Goal: Task Accomplishment & Management: Manage account settings

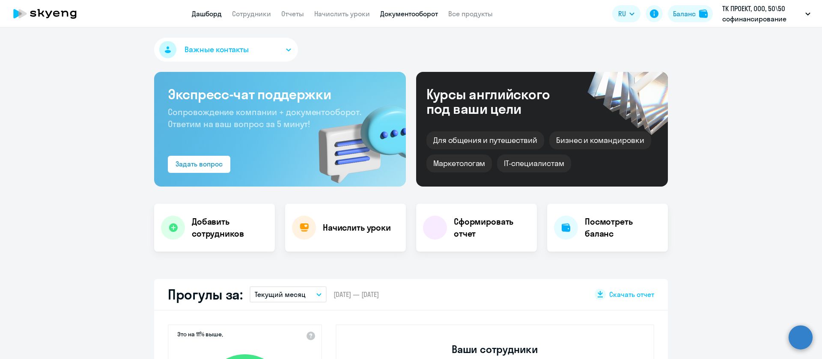
select select "30"
click at [415, 12] on link "Документооборот" at bounding box center [409, 13] width 58 height 9
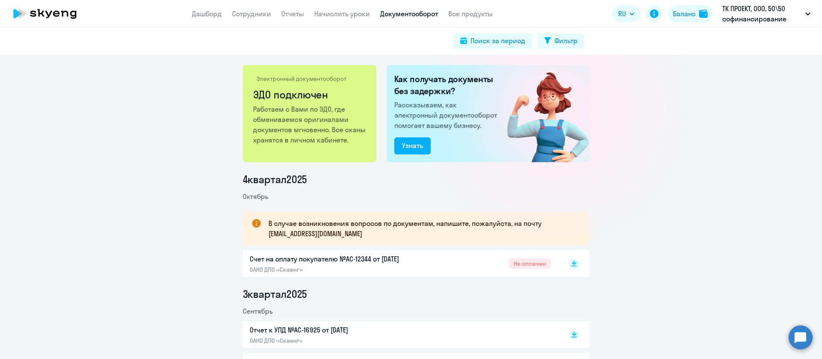
scroll to position [128, 0]
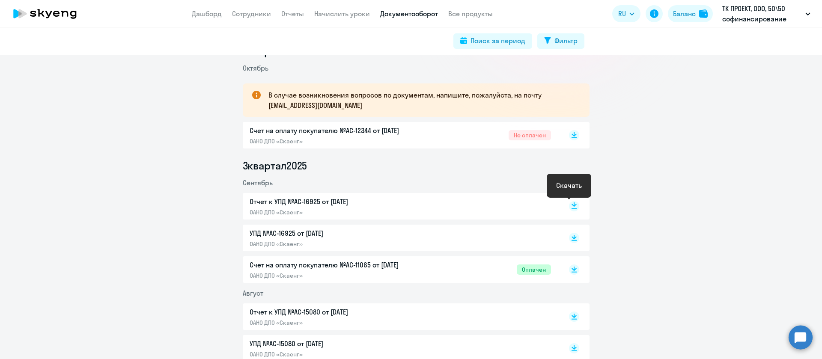
click at [569, 205] on rect at bounding box center [574, 206] width 10 height 10
drag, startPoint x: 59, startPoint y: 149, endPoint x: 111, endPoint y: 68, distance: 97.1
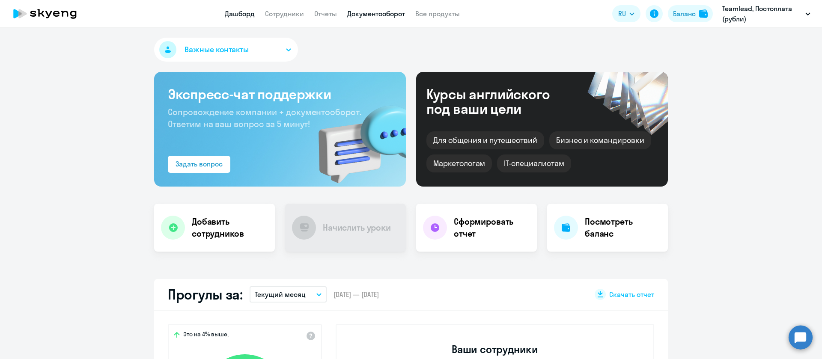
click at [397, 12] on link "Документооборот" at bounding box center [376, 13] width 58 height 9
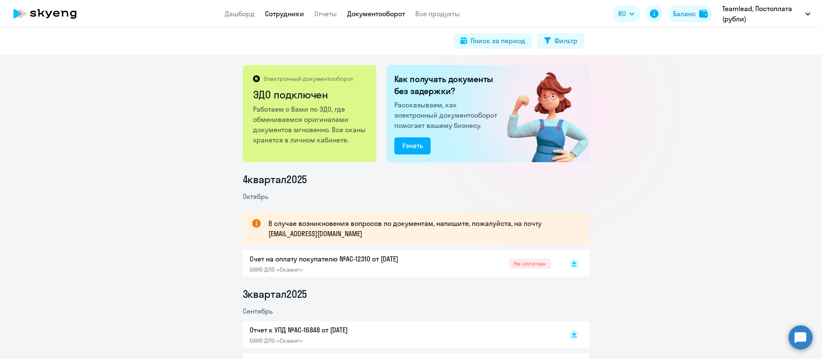
click at [282, 15] on link "Сотрудники" at bounding box center [284, 13] width 39 height 9
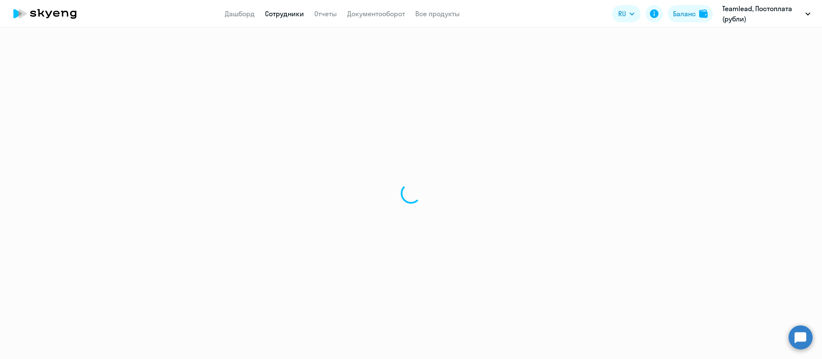
select select "30"
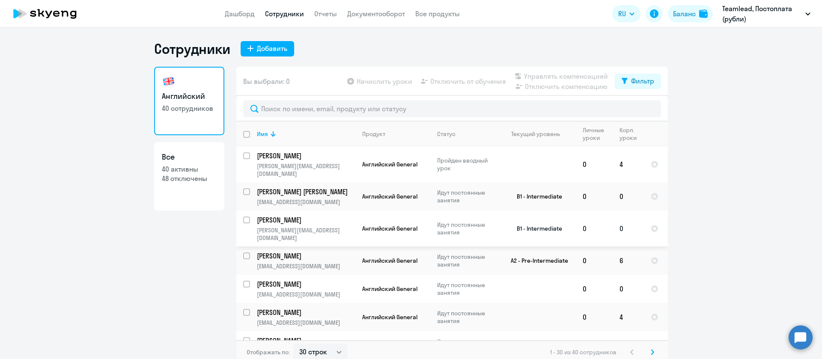
scroll to position [193, 0]
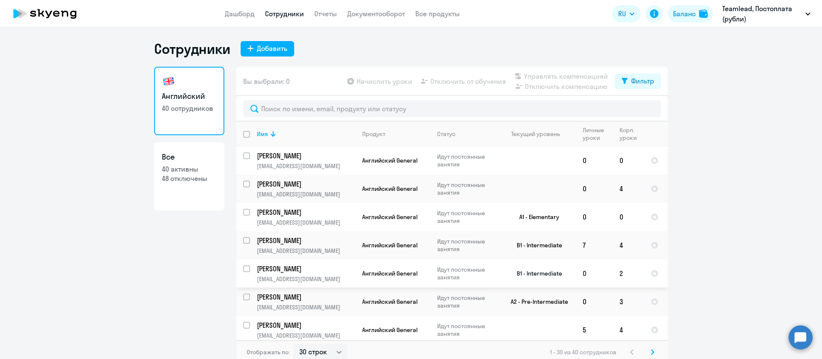
click at [243, 266] on input "select row 16169833" at bounding box center [251, 274] width 17 height 17
checkbox input "true"
click at [538, 75] on span "Управлять компенсацией" at bounding box center [566, 76] width 84 height 10
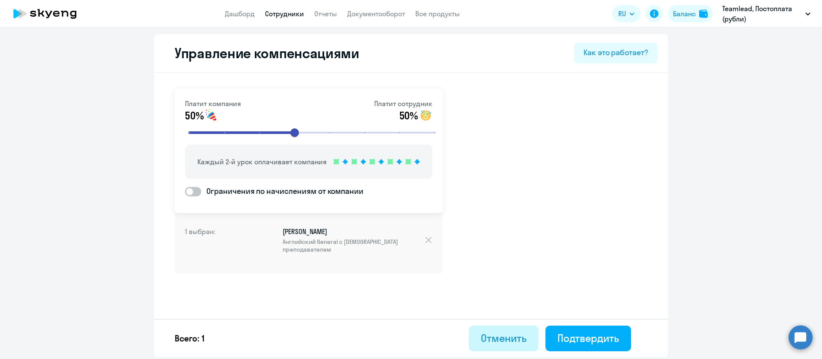
click at [500, 337] on div "Отменить" at bounding box center [504, 339] width 46 height 14
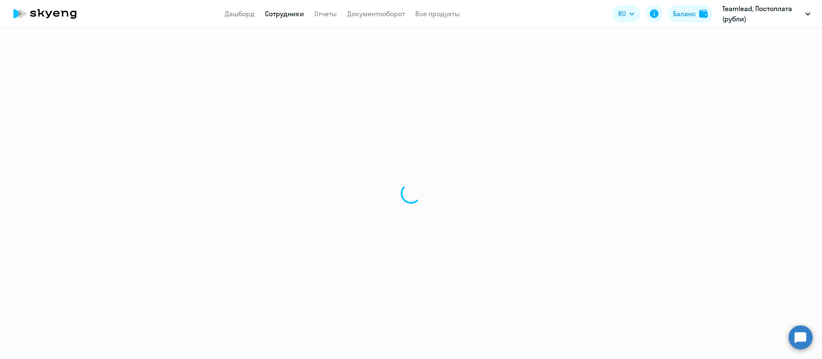
select select "30"
